Goal: Navigation & Orientation: Find specific page/section

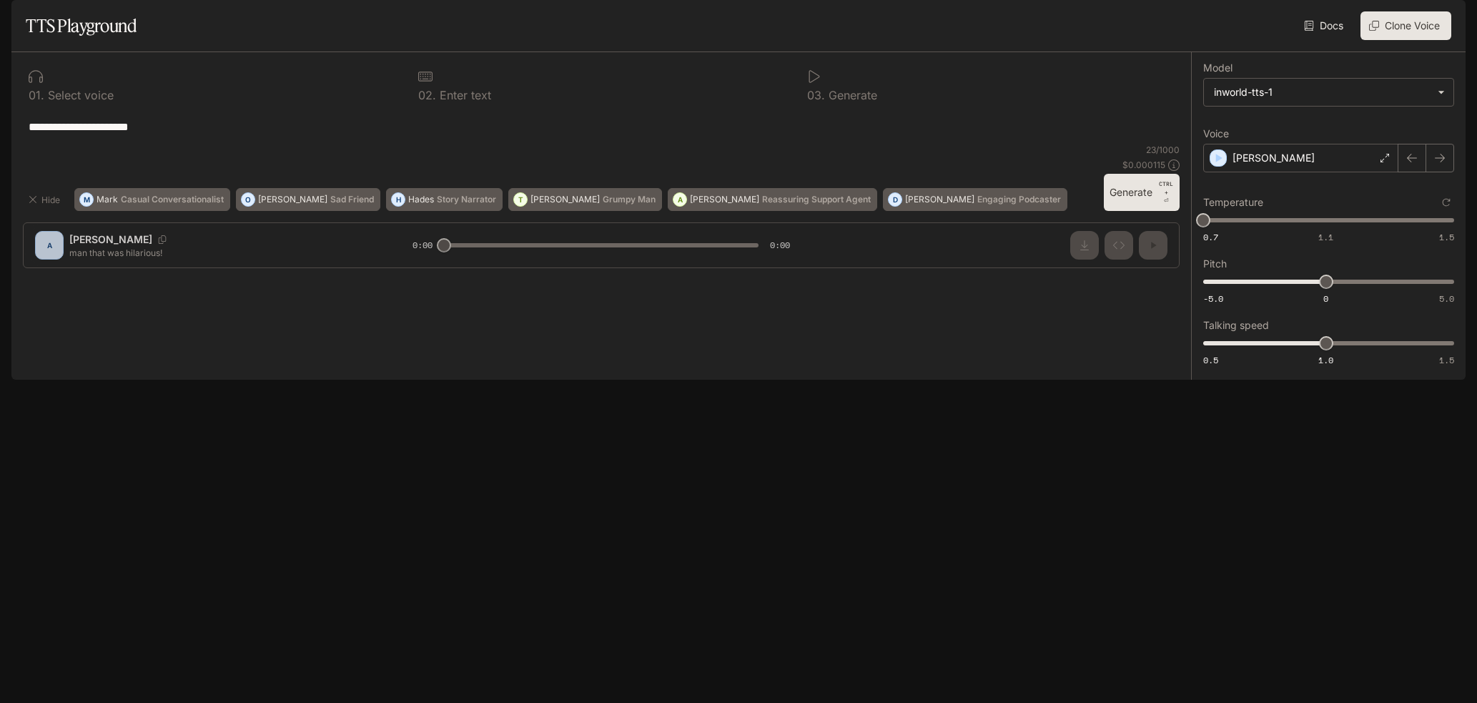
click at [285, 19] on div "Projects / Character Generator (Copy)" at bounding box center [596, 20] width 1100 height 29
click at [69, 18] on span "Projects" at bounding box center [89, 20] width 41 height 12
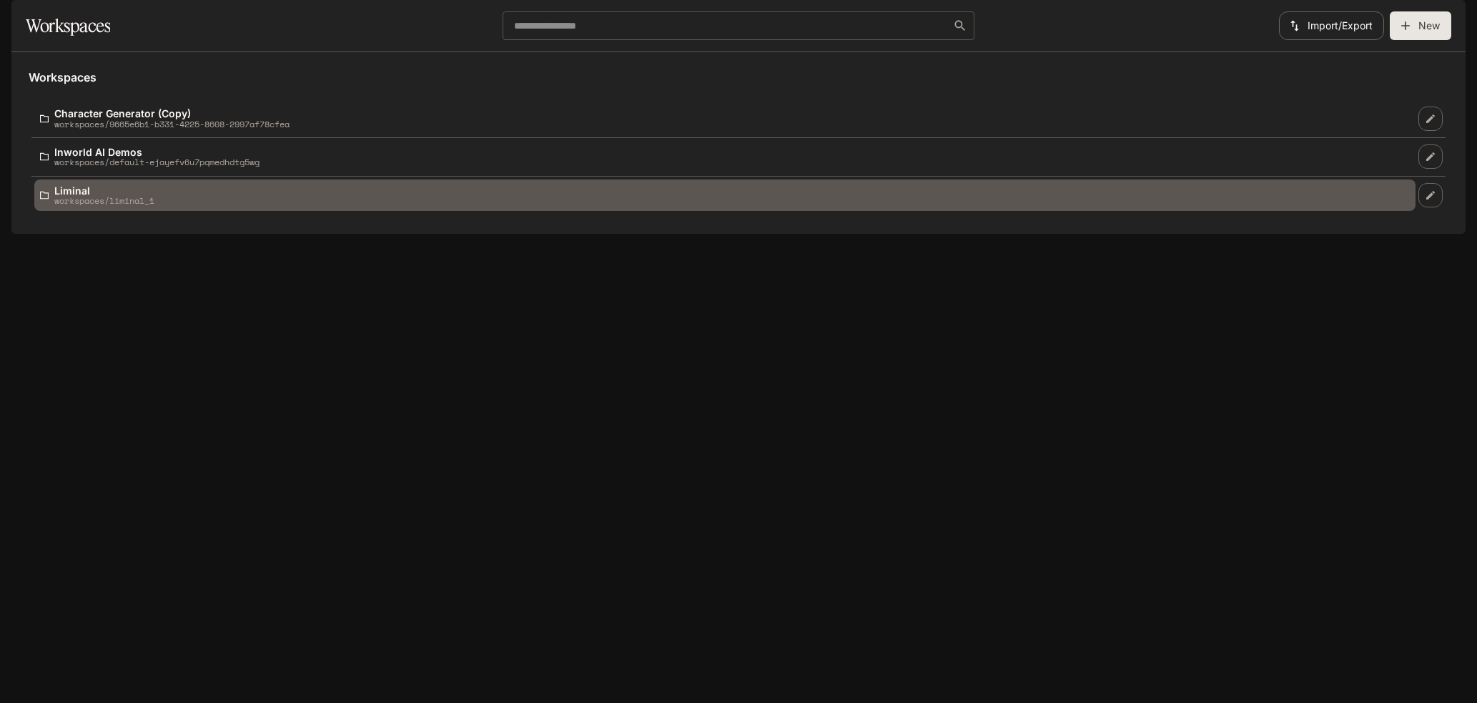
click at [135, 196] on p "Liminal" at bounding box center [104, 190] width 100 height 11
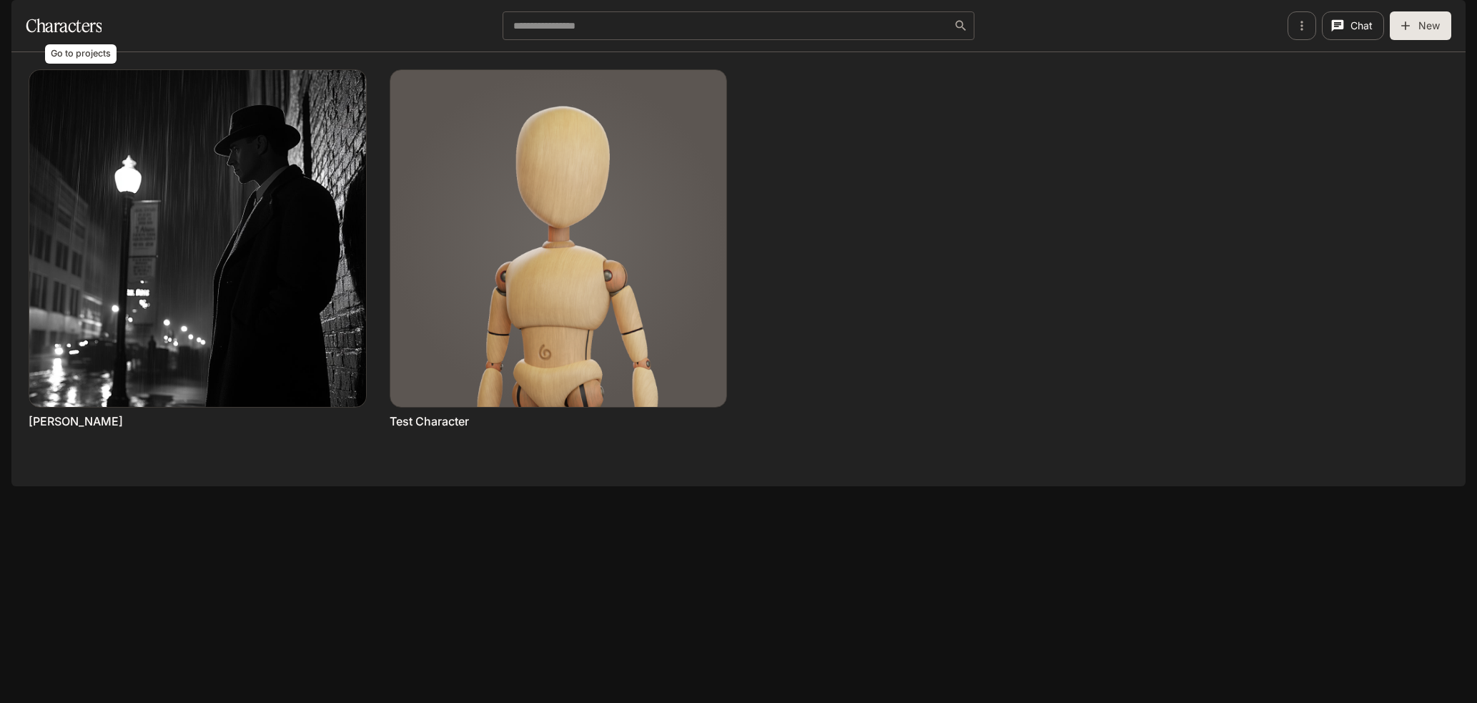
click at [92, 21] on span "Projects" at bounding box center [89, 20] width 41 height 12
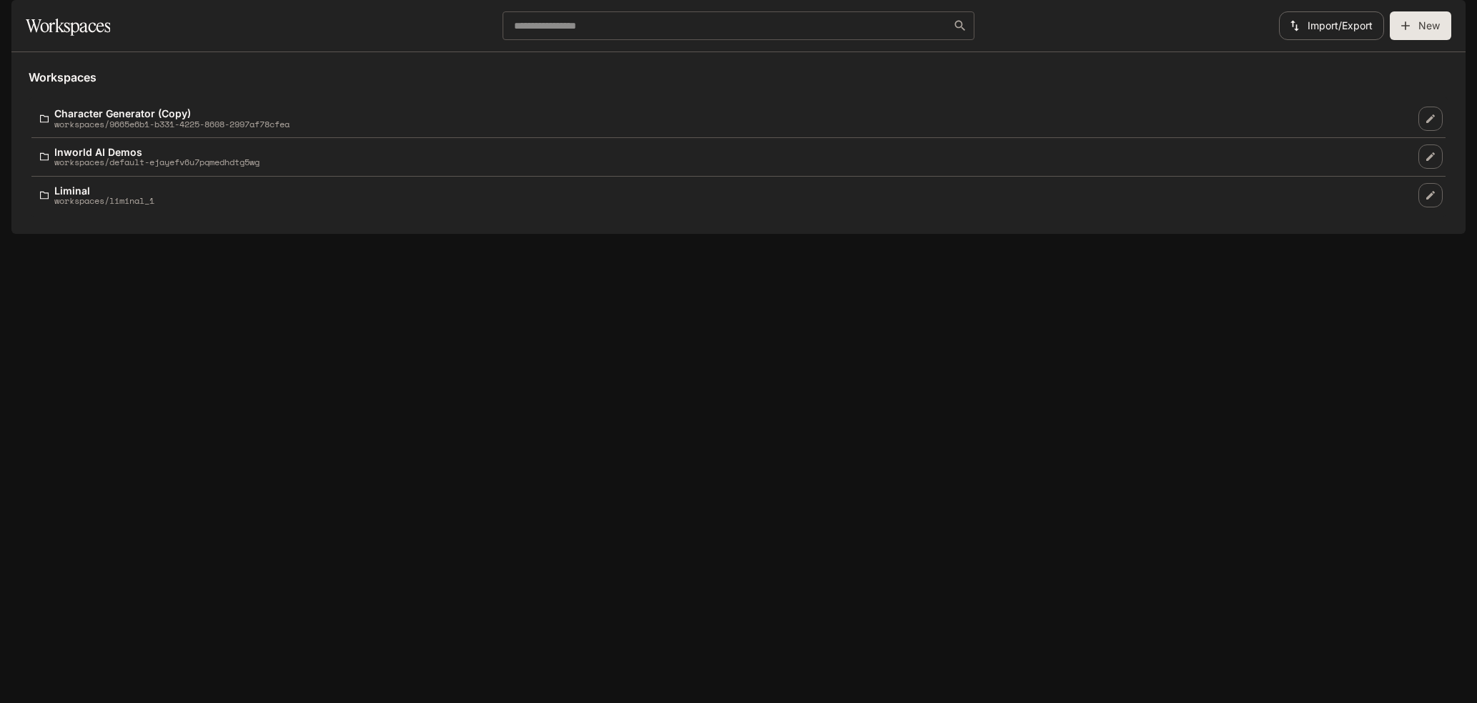
click at [24, 22] on icon at bounding box center [27, 20] width 14 height 14
